Goal: Information Seeking & Learning: Find specific fact

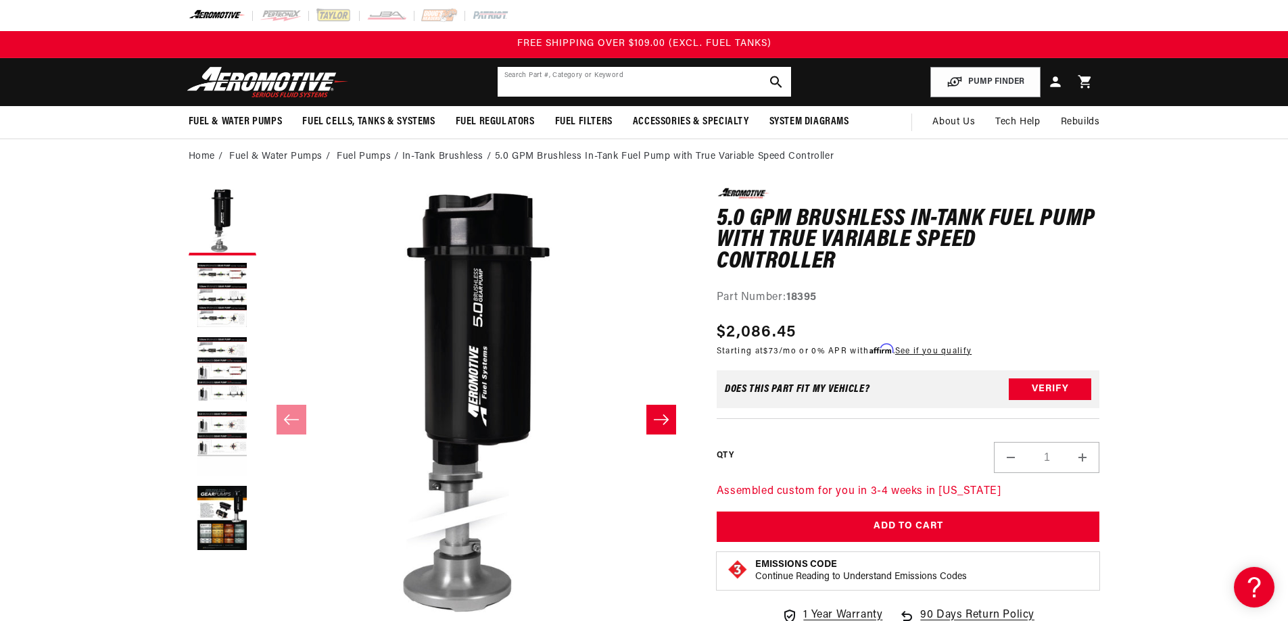
click at [558, 83] on input "text" at bounding box center [644, 82] width 293 height 30
type input "290619"
click at [773, 79] on icon "search button" at bounding box center [775, 82] width 13 height 13
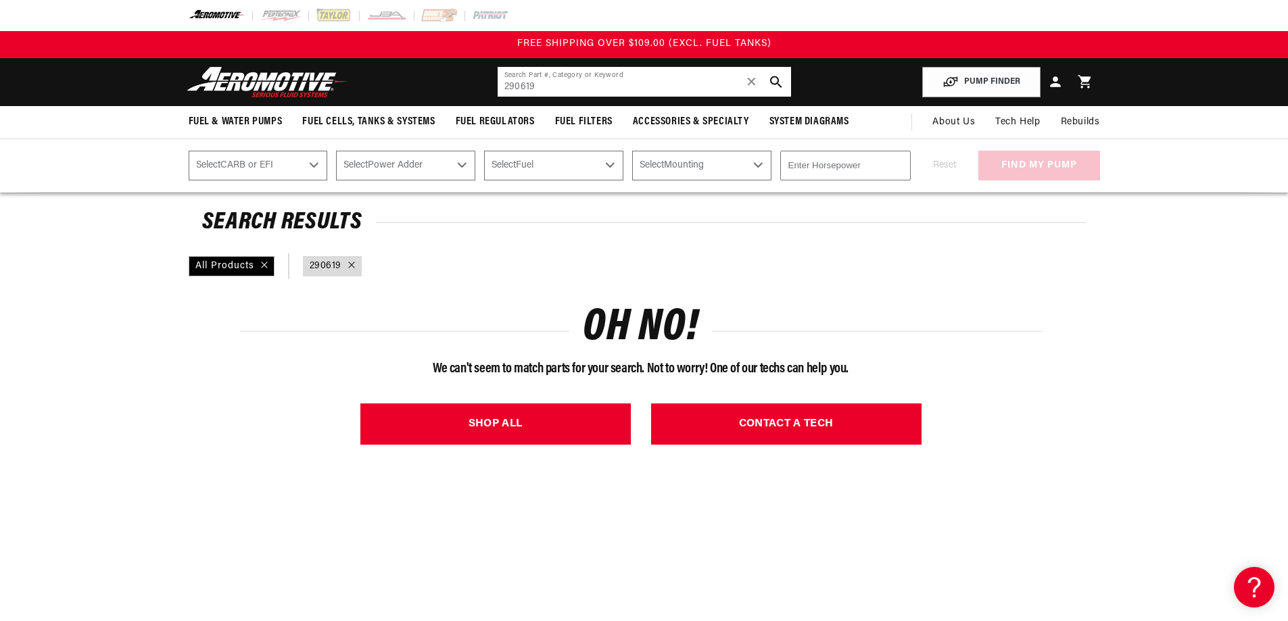
drag, startPoint x: 558, startPoint y: 89, endPoint x: 486, endPoint y: 87, distance: 72.4
click at [486, 87] on header "Fuel & Water Pumps Back In-Tank In-Line Fuel Pumps" at bounding box center [644, 82] width 979 height 48
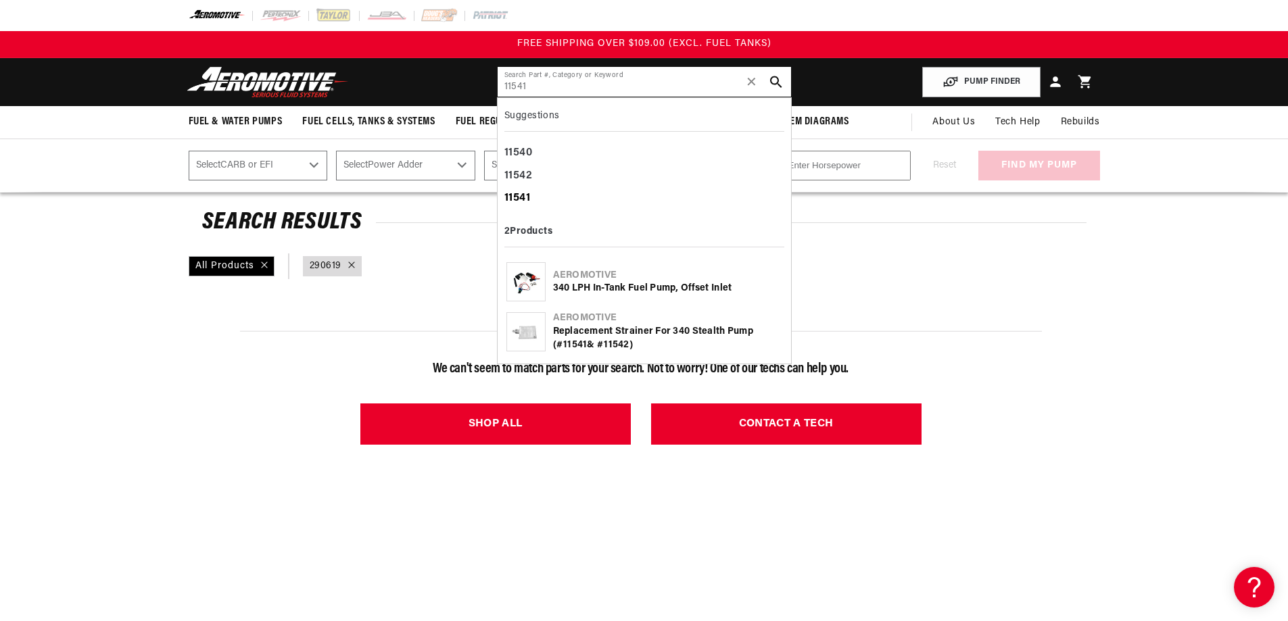
type input "11541"
click at [520, 196] on b "11541" at bounding box center [517, 198] width 26 height 11
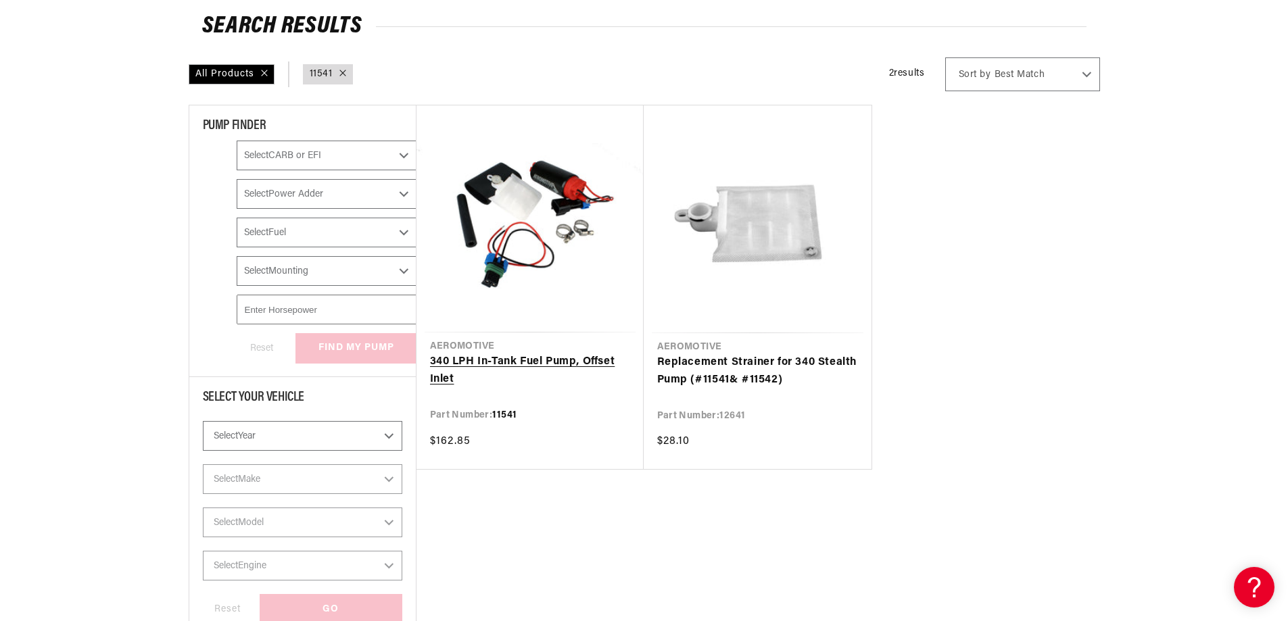
scroll to position [203, 0]
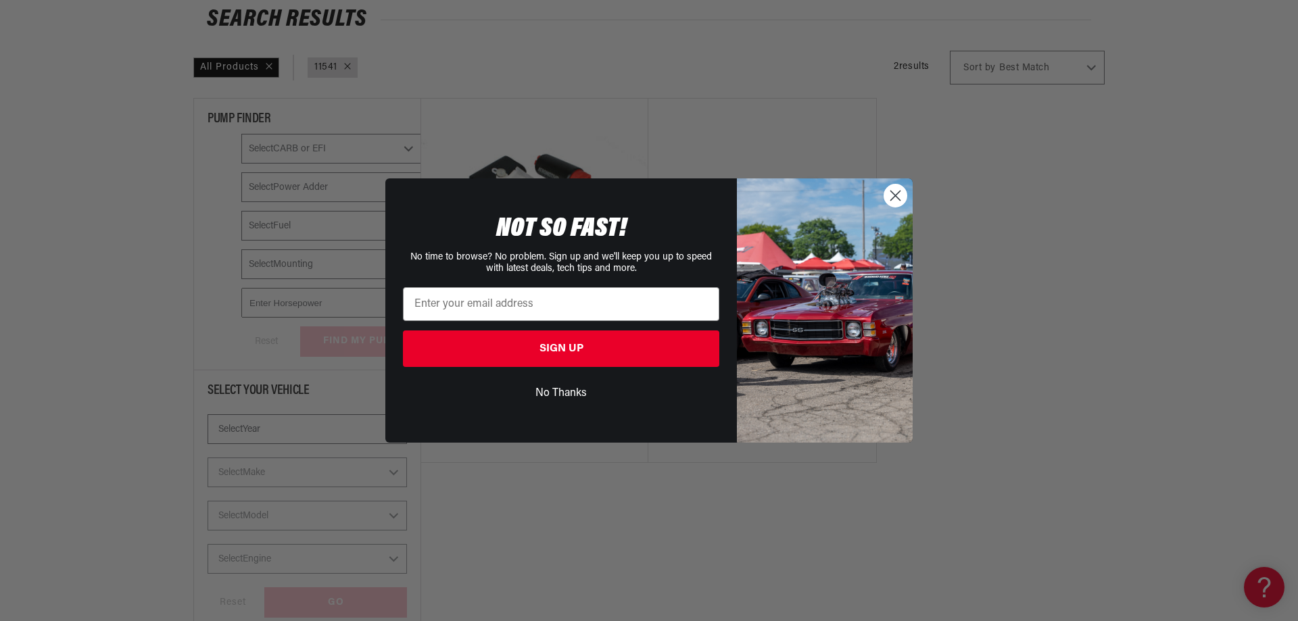
click at [899, 118] on div "Close dialog NOT SO FAST! No time to browse? No problem. Sign up and we'll keep…" at bounding box center [649, 310] width 1298 height 621
